Goal: Entertainment & Leisure: Consume media (video, audio)

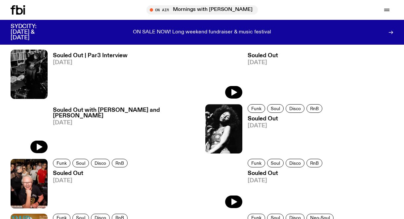
scroll to position [389, 0]
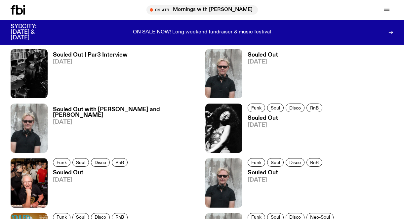
click at [255, 62] on span "[DATE]" at bounding box center [262, 62] width 30 height 6
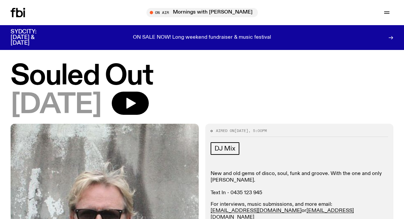
scroll to position [39, 0]
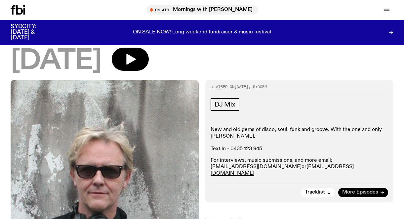
click at [367, 190] on span "More Episodes" at bounding box center [360, 192] width 36 height 5
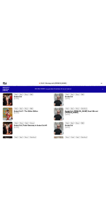
scroll to position [495, 0]
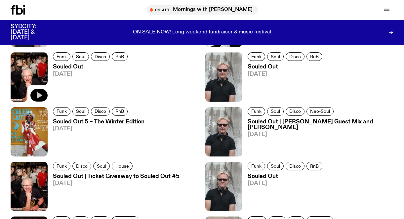
click at [39, 93] on icon "button" at bounding box center [40, 95] width 6 height 7
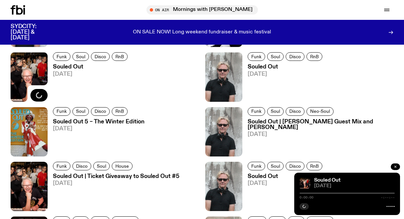
click at [399, 167] on button "button" at bounding box center [394, 166] width 9 height 7
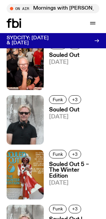
scroll to position [542, 0]
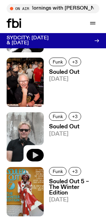
click at [33, 152] on icon "button" at bounding box center [36, 155] width 6 height 7
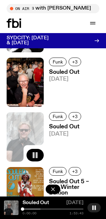
drag, startPoint x: 20, startPoint y: 209, endPoint x: 15, endPoint y: 209, distance: 4.6
click at [15, 209] on div "Souled Out [DATE] 0:00:00 1:53:43" at bounding box center [53, 207] width 106 height 22
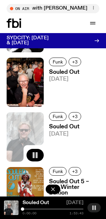
click at [96, 206] on icon "button" at bounding box center [93, 207] width 5 height 5
